Goal: Obtain resource: Download file/media

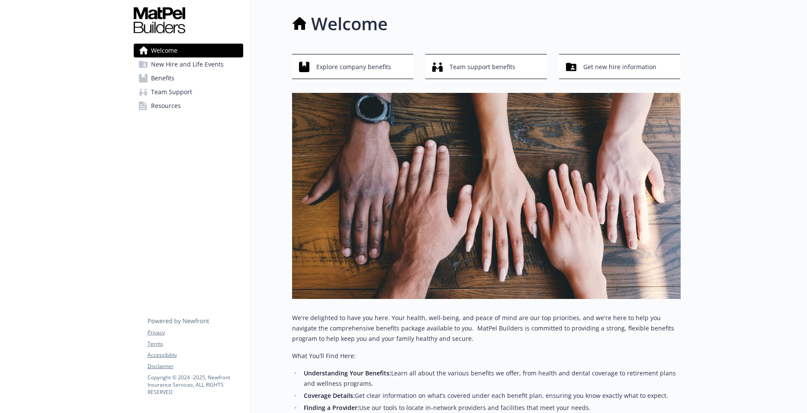
click at [166, 102] on span "Resources" at bounding box center [166, 106] width 30 height 14
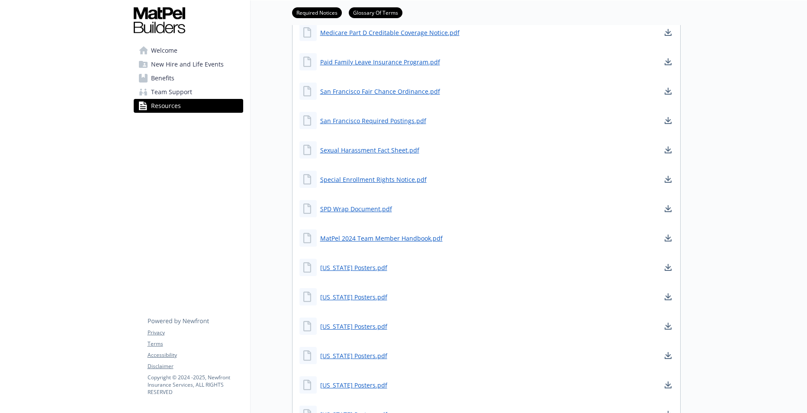
scroll to position [417, 0]
click at [379, 267] on link "MatPel 2024 Team Member Handbook.pdf" at bounding box center [382, 267] width 124 height 11
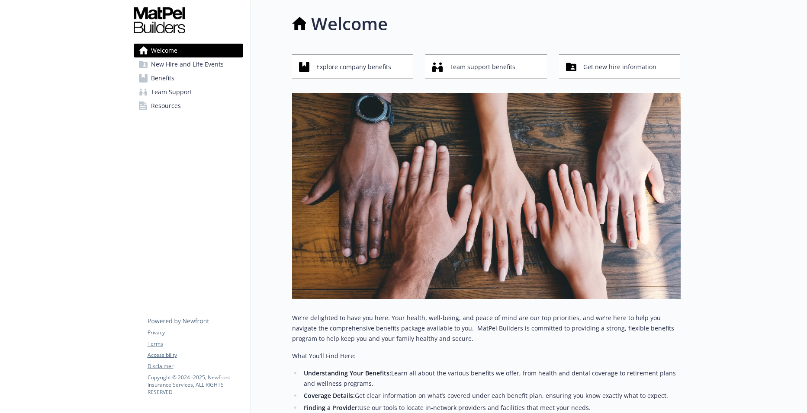
click at [152, 111] on span "Resources" at bounding box center [166, 106] width 30 height 14
